Goal: Task Accomplishment & Management: Manage account settings

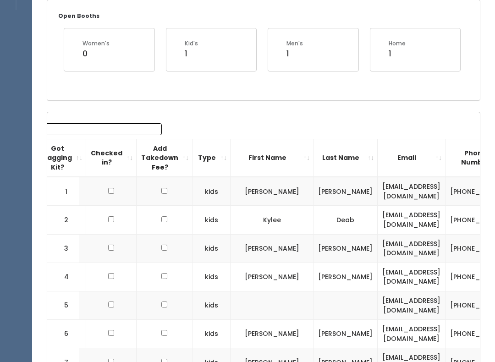
click at [300, 158] on th "First Name" at bounding box center [271, 158] width 83 height 38
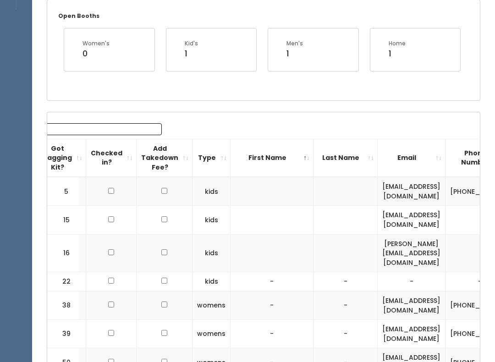
click at [299, 147] on th "First Name" at bounding box center [271, 158] width 83 height 38
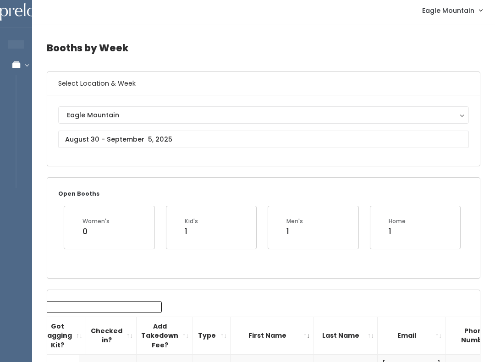
scroll to position [0, 0]
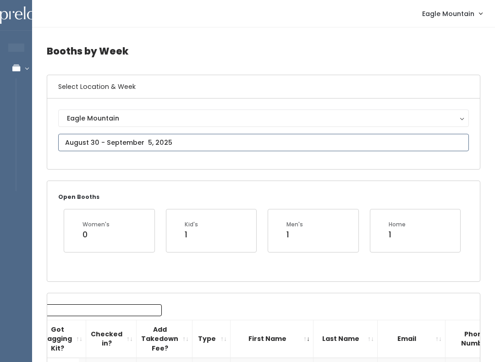
click at [206, 144] on input "text" at bounding box center [263, 142] width 410 height 17
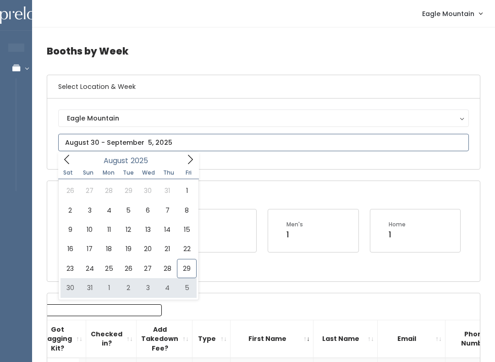
type input "August 30 to September 5"
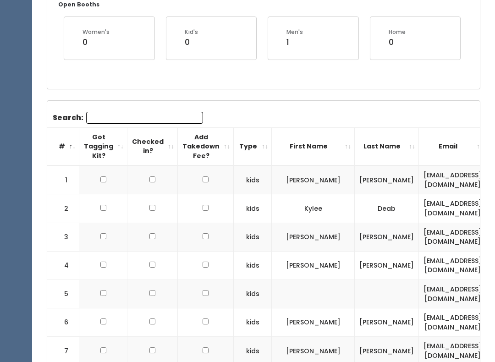
click at [330, 149] on th "First Name" at bounding box center [313, 147] width 83 height 38
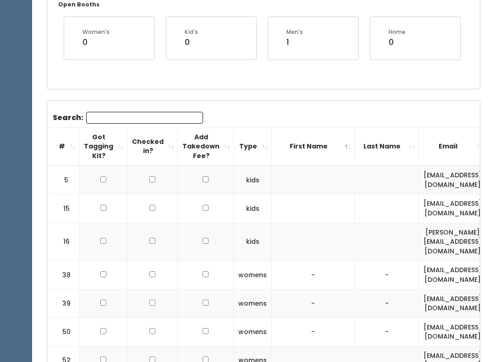
scroll to position [192, 0]
click at [331, 148] on th "First Name" at bounding box center [313, 146] width 83 height 38
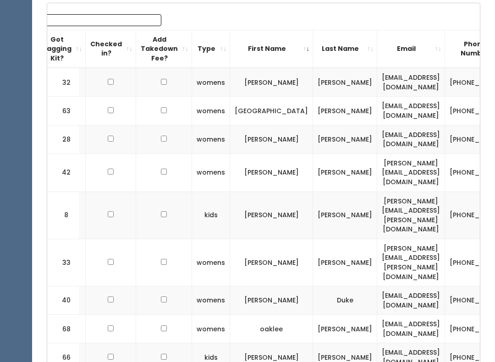
scroll to position [0, 62]
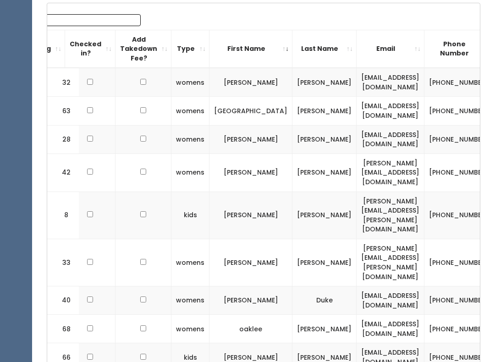
click at [290, 52] on th "First Name" at bounding box center [250, 49] width 83 height 38
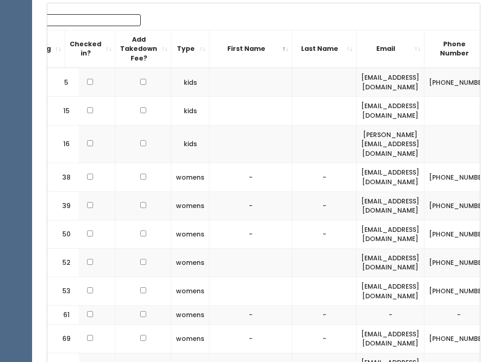
click at [284, 46] on th "First Name" at bounding box center [250, 49] width 83 height 38
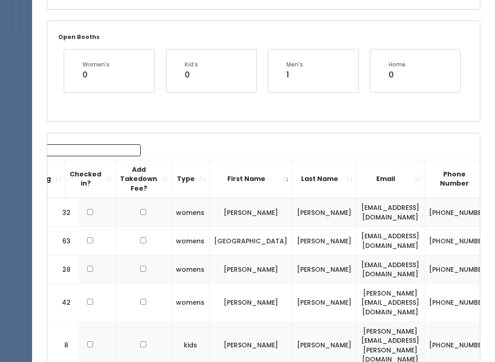
scroll to position [0, 0]
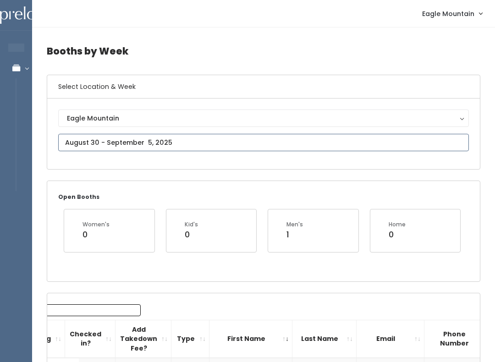
click at [154, 134] on input "text" at bounding box center [263, 142] width 410 height 17
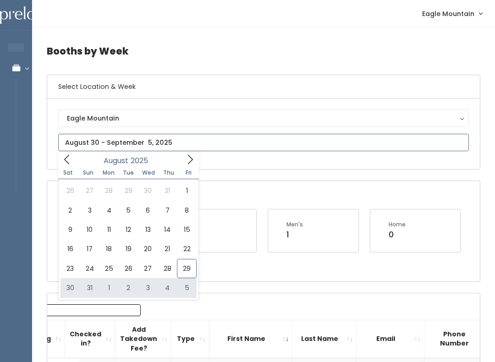
type input "August 30 to September 5"
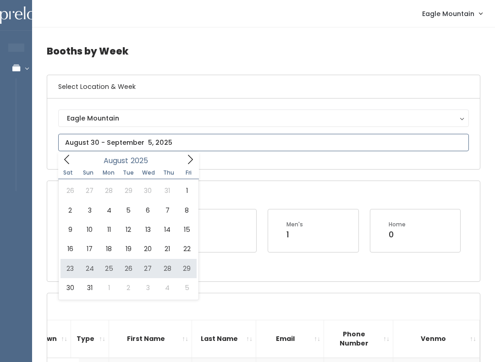
type input "[DATE] to [DATE]"
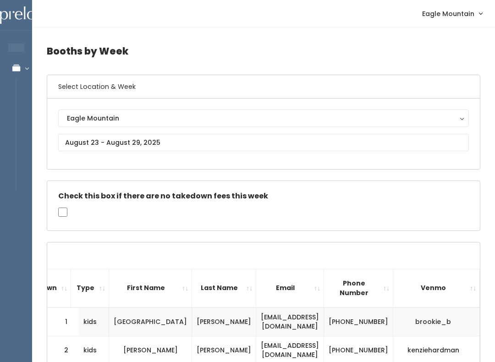
click at [180, 126] on button "Eagle Mountain" at bounding box center [263, 117] width 410 height 17
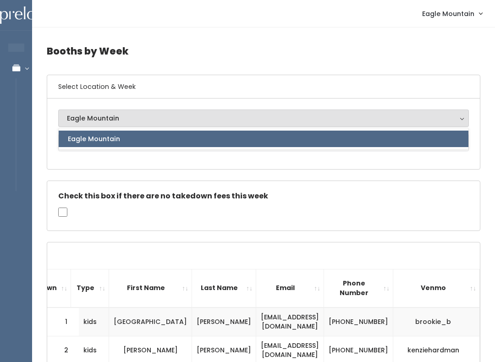
click at [158, 166] on div "Eagle Mountain [GEOGRAPHIC_DATA]" at bounding box center [263, 133] width 432 height 71
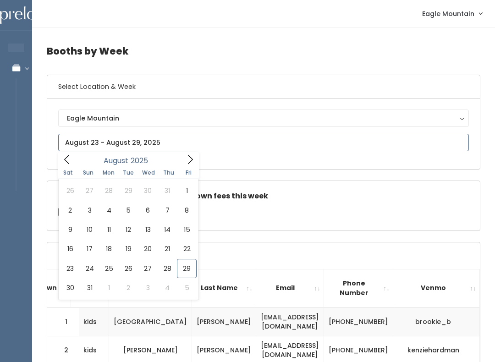
type input "August 23 to August 29"
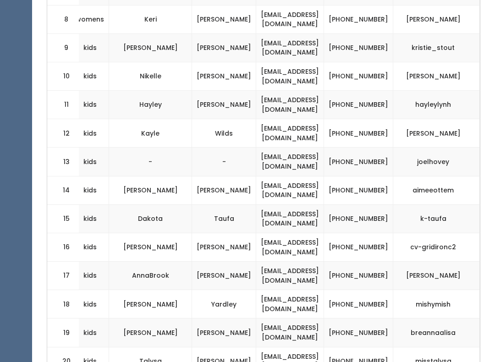
scroll to position [0, 182]
click at [425, 249] on td "cv-gridironc2" at bounding box center [436, 247] width 87 height 28
